Goal: Task Accomplishment & Management: Complete application form

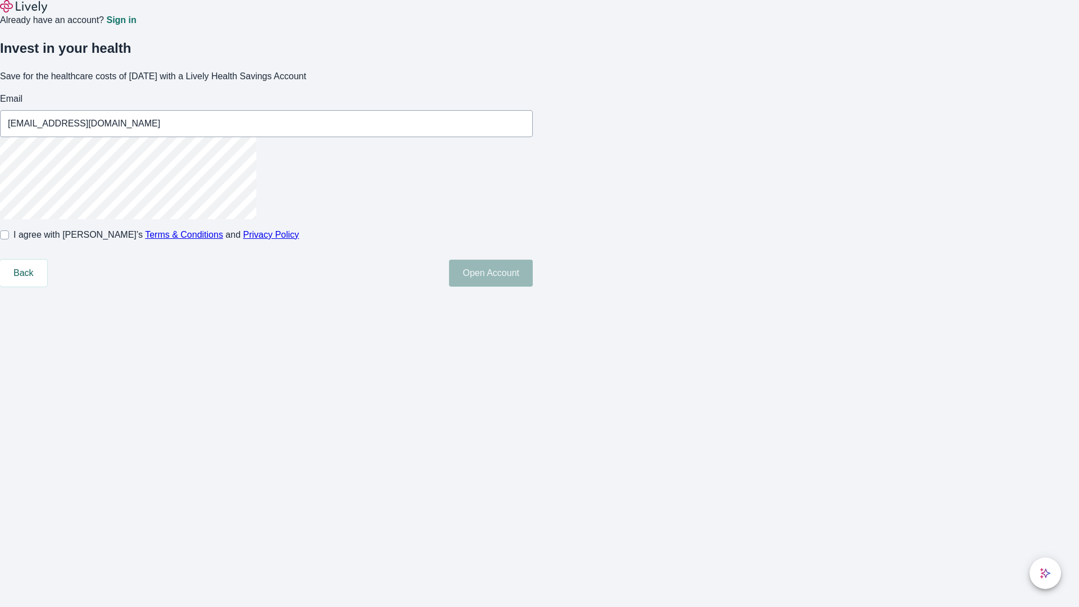
click at [9, 239] on input "I agree with Lively’s Terms & Conditions and Privacy Policy" at bounding box center [4, 234] width 9 height 9
checkbox input "true"
click at [533, 287] on button "Open Account" at bounding box center [491, 273] width 84 height 27
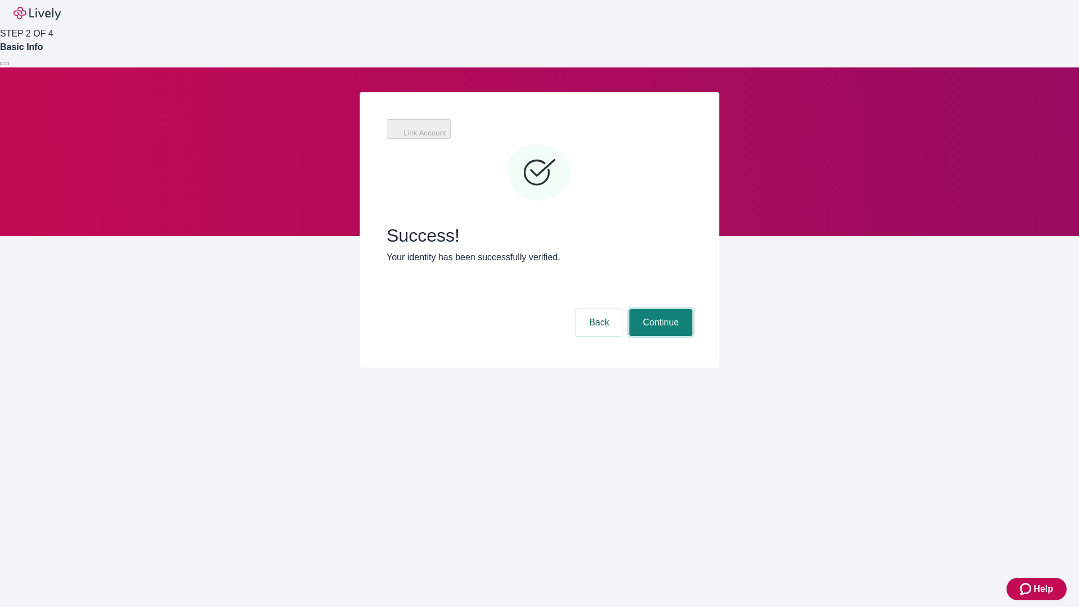
click at [659, 309] on button "Continue" at bounding box center [660, 322] width 63 height 27
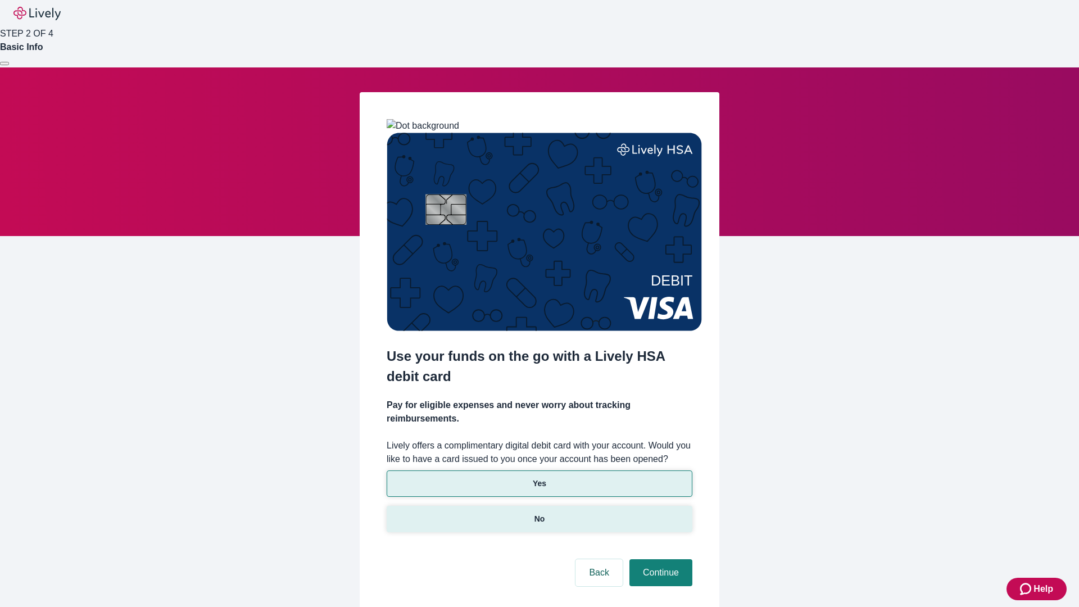
click at [539, 513] on p "No" at bounding box center [539, 519] width 11 height 12
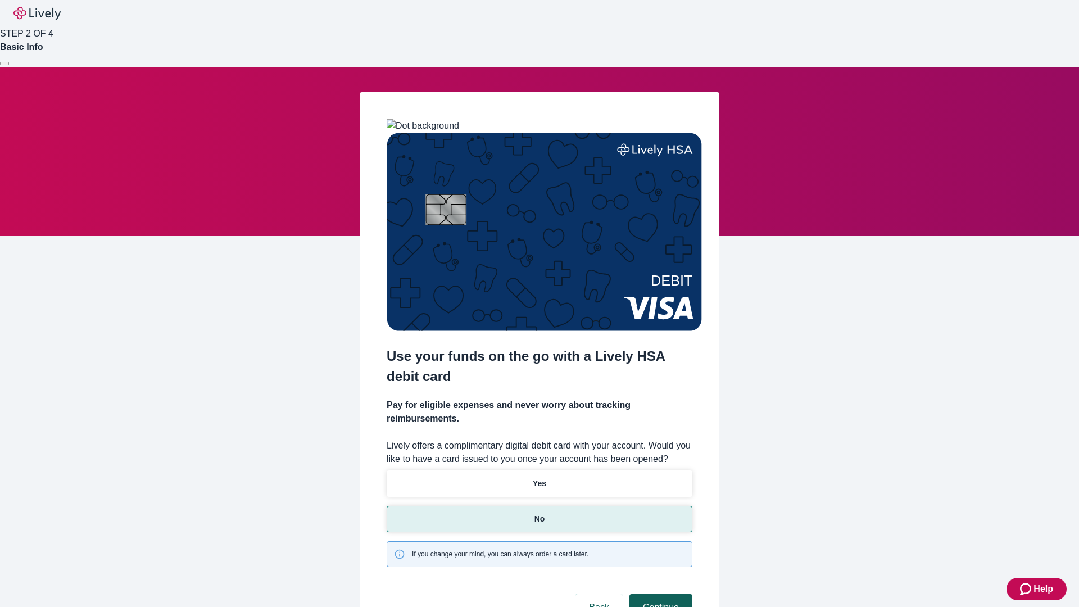
click at [659, 594] on button "Continue" at bounding box center [660, 607] width 63 height 27
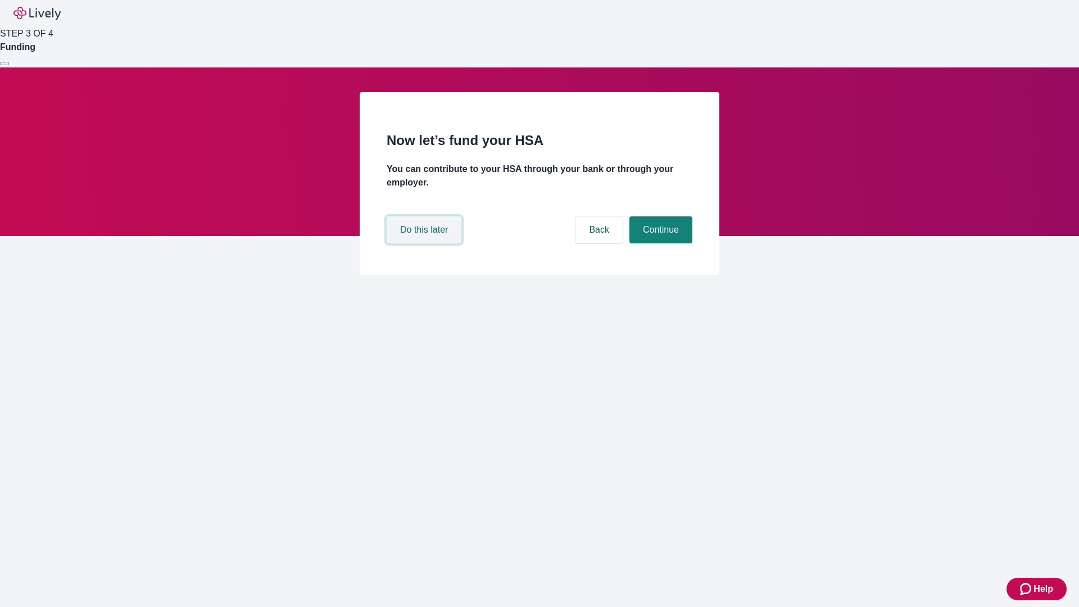
click at [425, 243] on button "Do this later" at bounding box center [424, 229] width 75 height 27
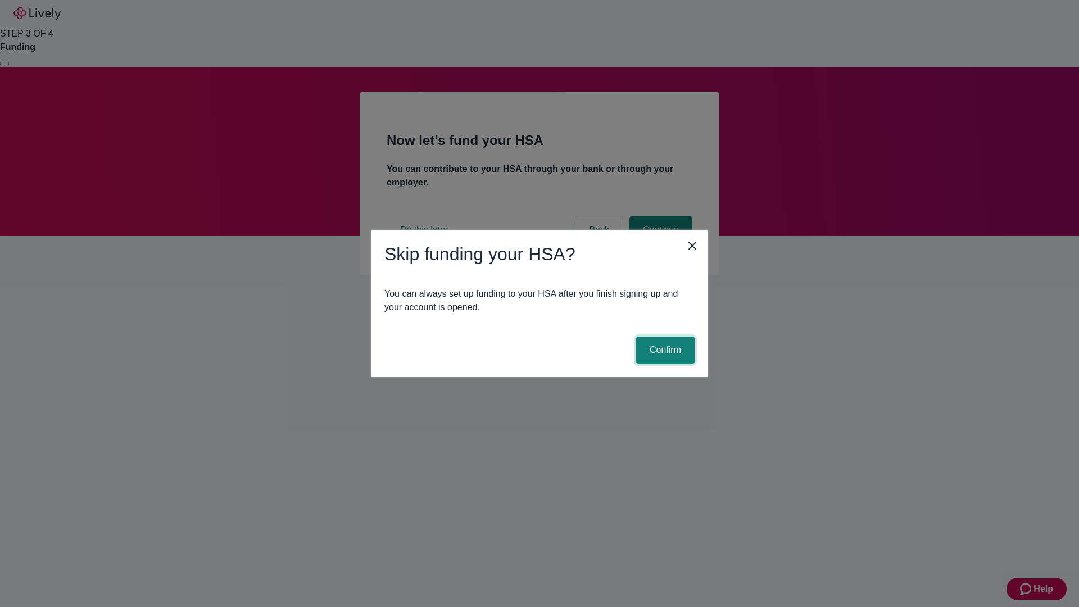
click at [664, 350] on button "Confirm" at bounding box center [665, 350] width 58 height 27
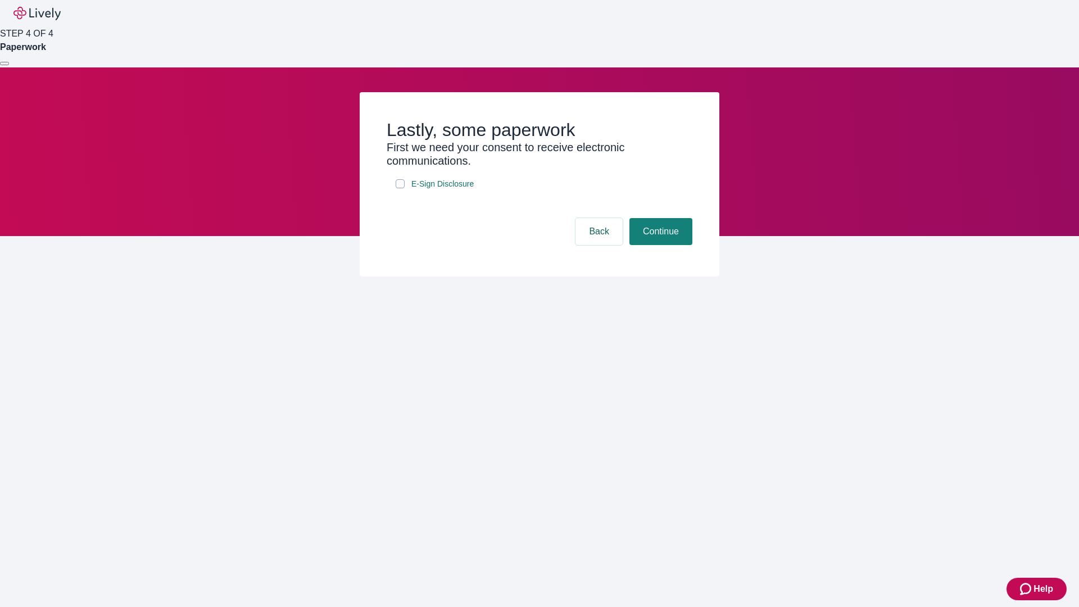
click at [400, 188] on input "E-Sign Disclosure" at bounding box center [400, 183] width 9 height 9
checkbox input "true"
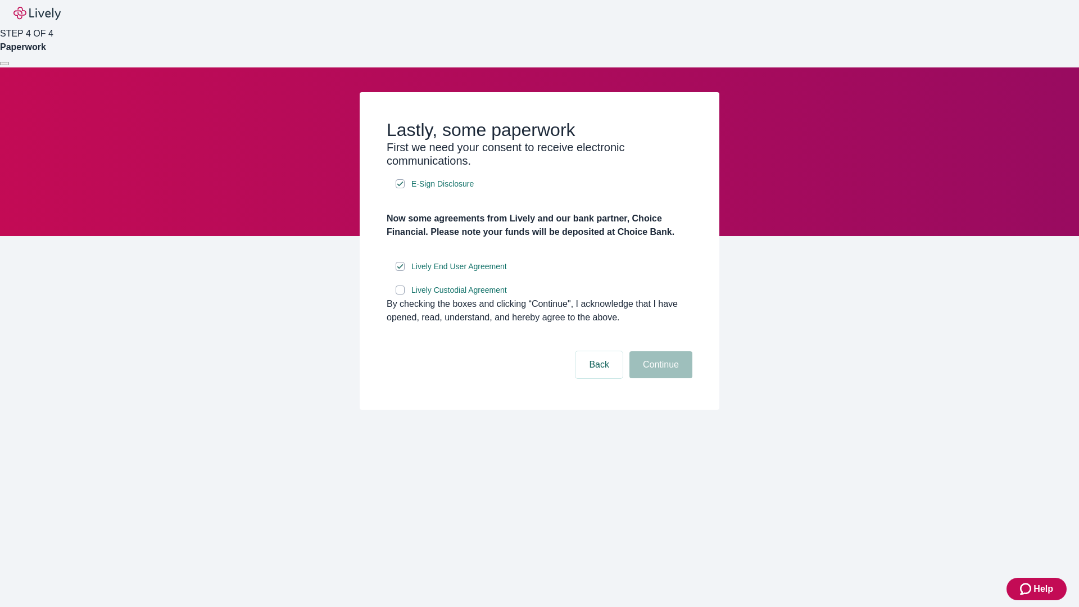
click at [400, 294] on input "Lively Custodial Agreement" at bounding box center [400, 289] width 9 height 9
checkbox input "true"
click at [659, 378] on button "Continue" at bounding box center [660, 364] width 63 height 27
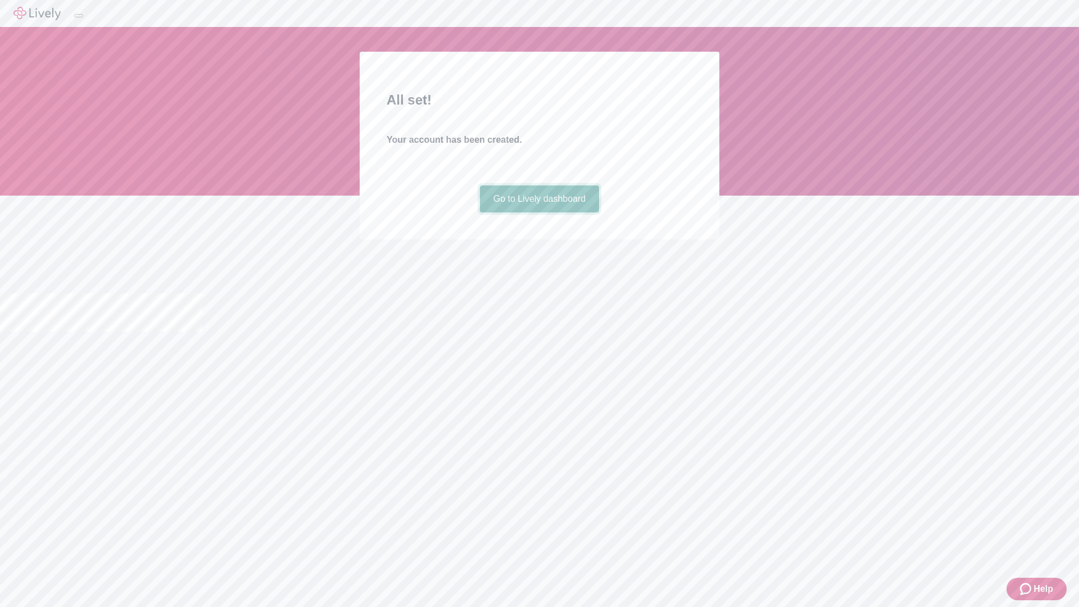
click at [539, 212] on link "Go to Lively dashboard" at bounding box center [540, 198] width 120 height 27
